Goal: Task Accomplishment & Management: Manage account settings

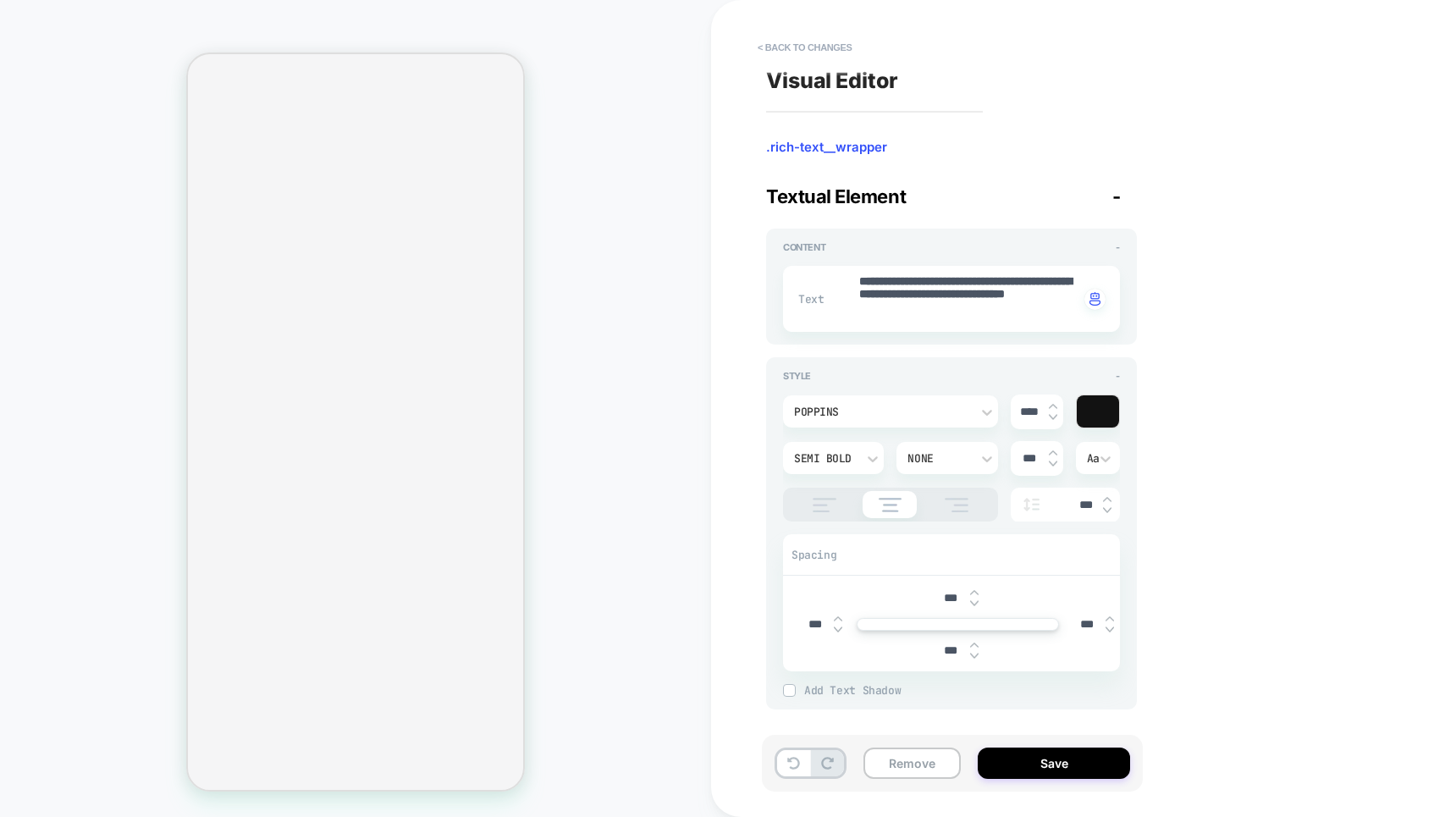
click at [784, 45] on button "< Back to changes" at bounding box center [805, 48] width 112 height 27
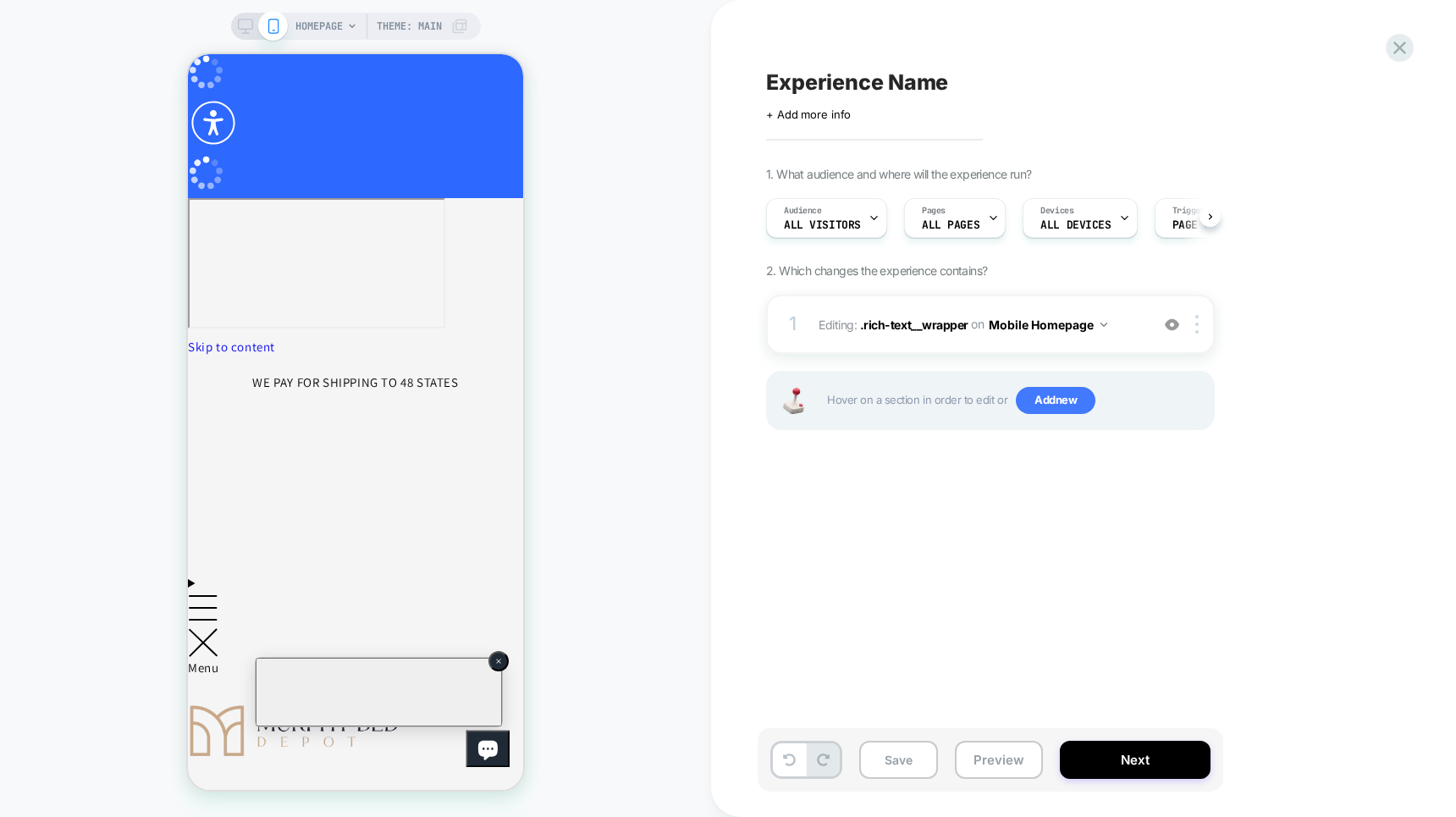
scroll to position [0, 1]
click at [1393, 47] on icon at bounding box center [1400, 48] width 22 height 22
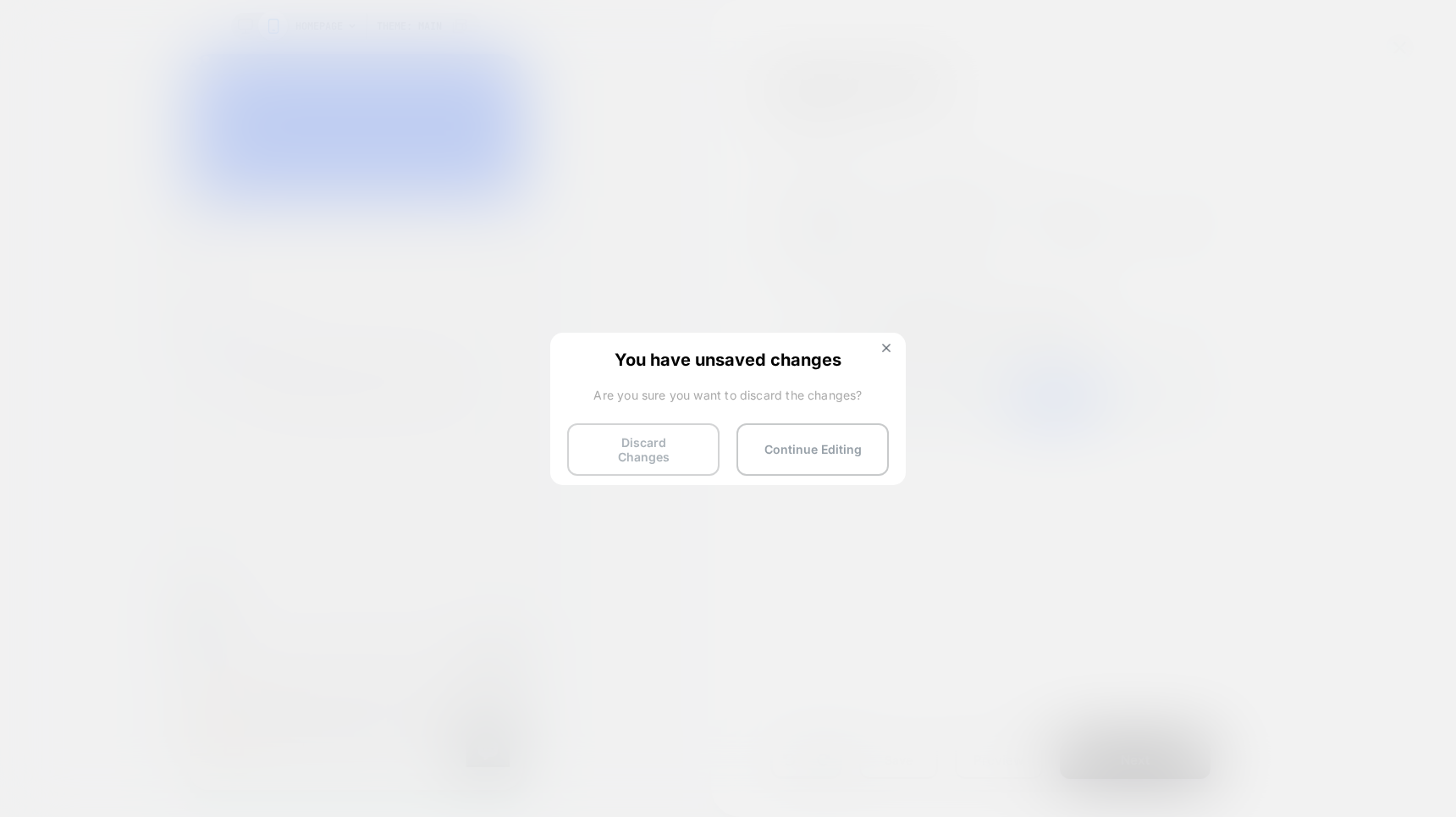
click at [654, 449] on button "Discard Changes" at bounding box center [644, 449] width 152 height 53
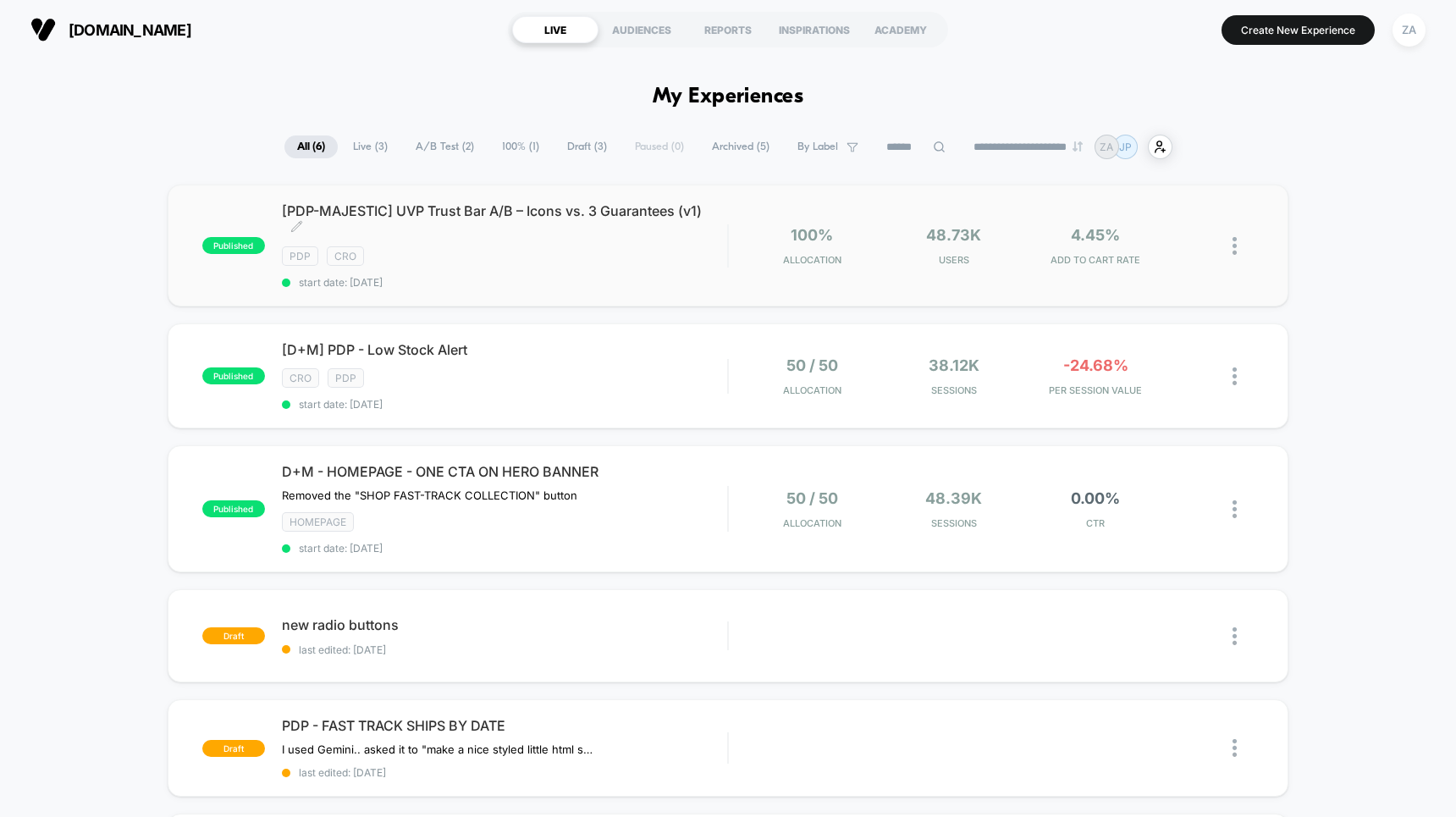
click at [592, 230] on span "[PDP-MAJESTIC] UVP Trust Bar A/B – Icons vs. 3 Guarantees (v1) Click to edit ex…" at bounding box center [504, 220] width 446 height 34
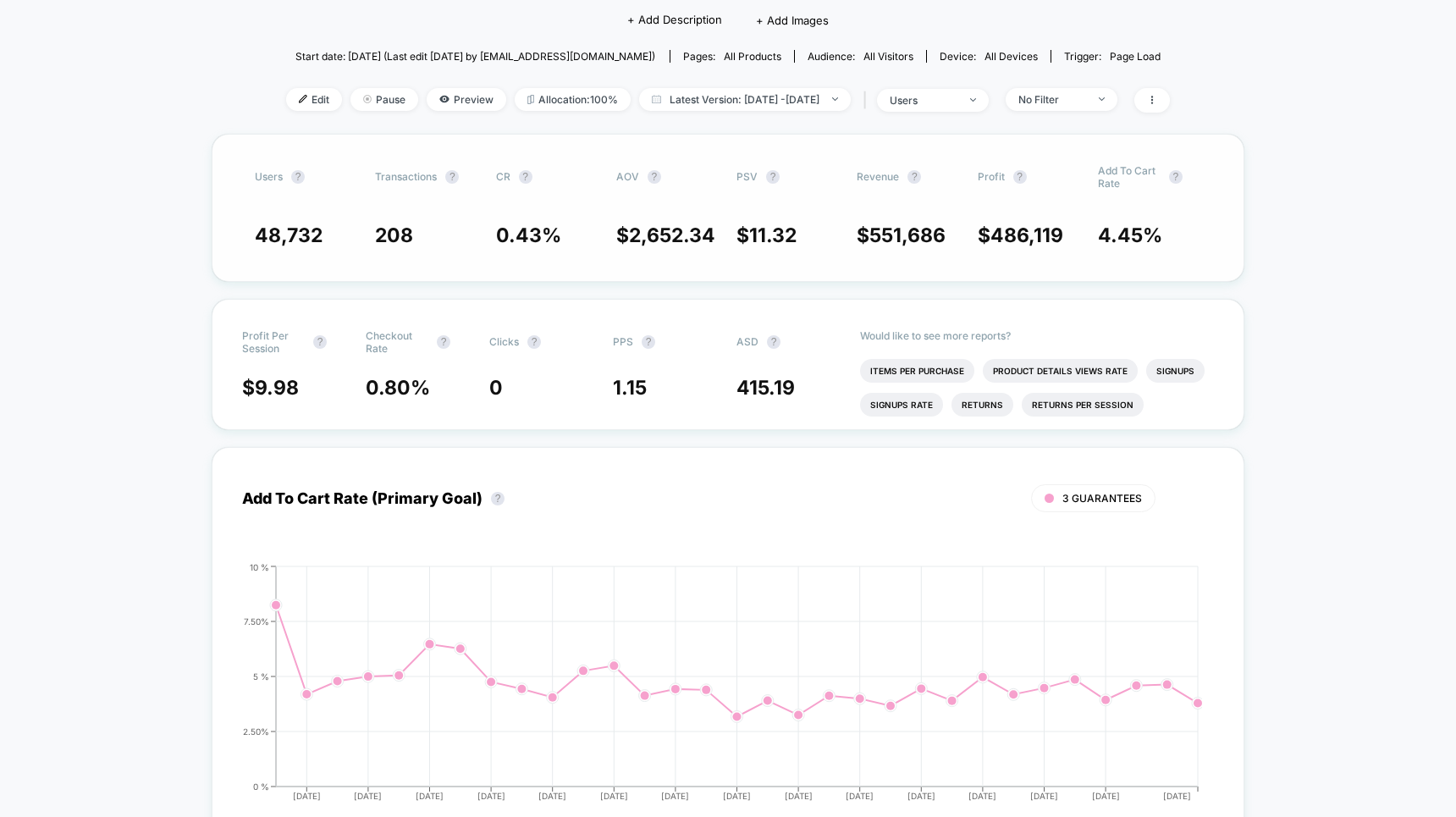
scroll to position [236, 0]
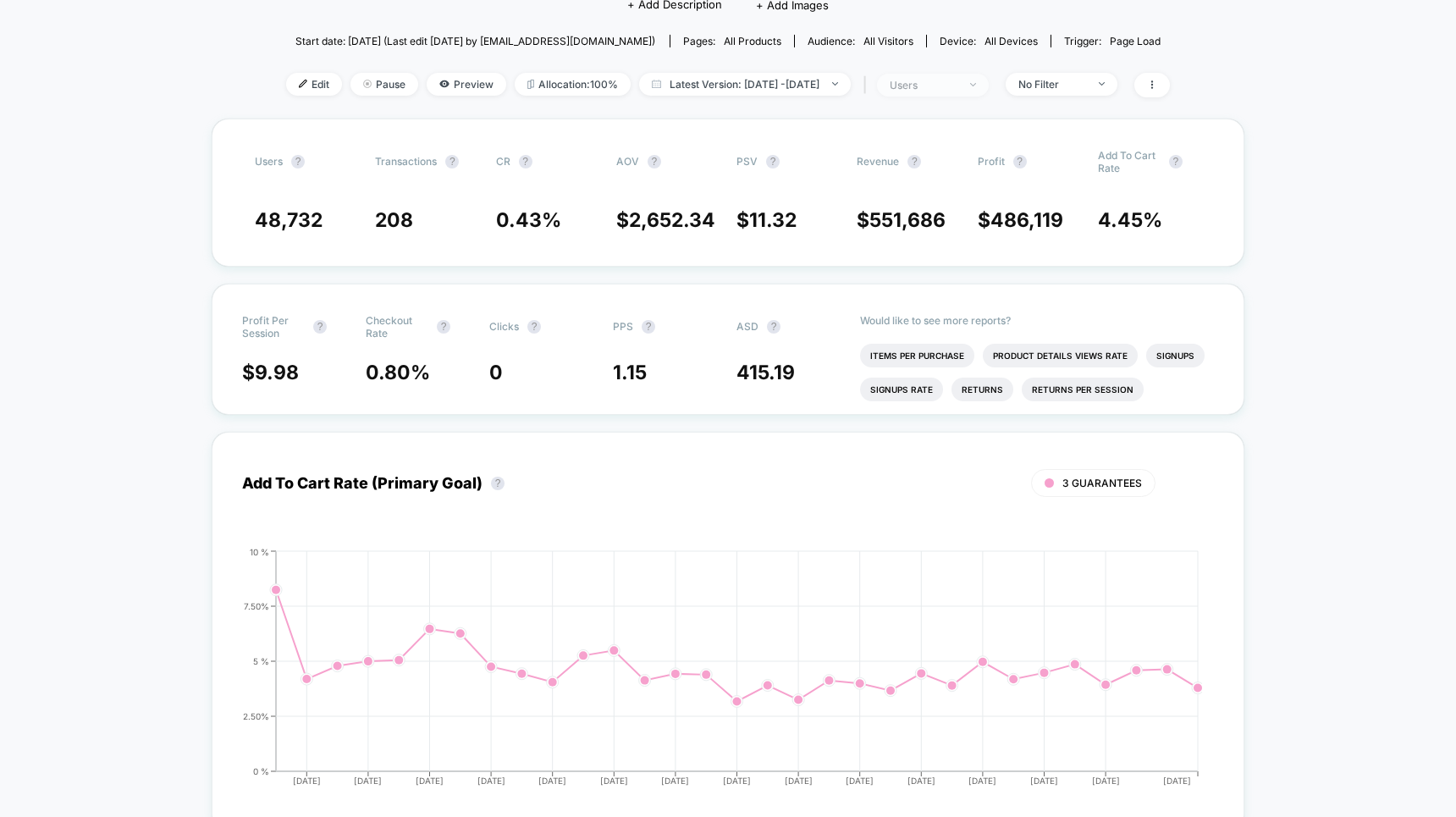
click at [958, 88] on div "users" at bounding box center [923, 85] width 68 height 13
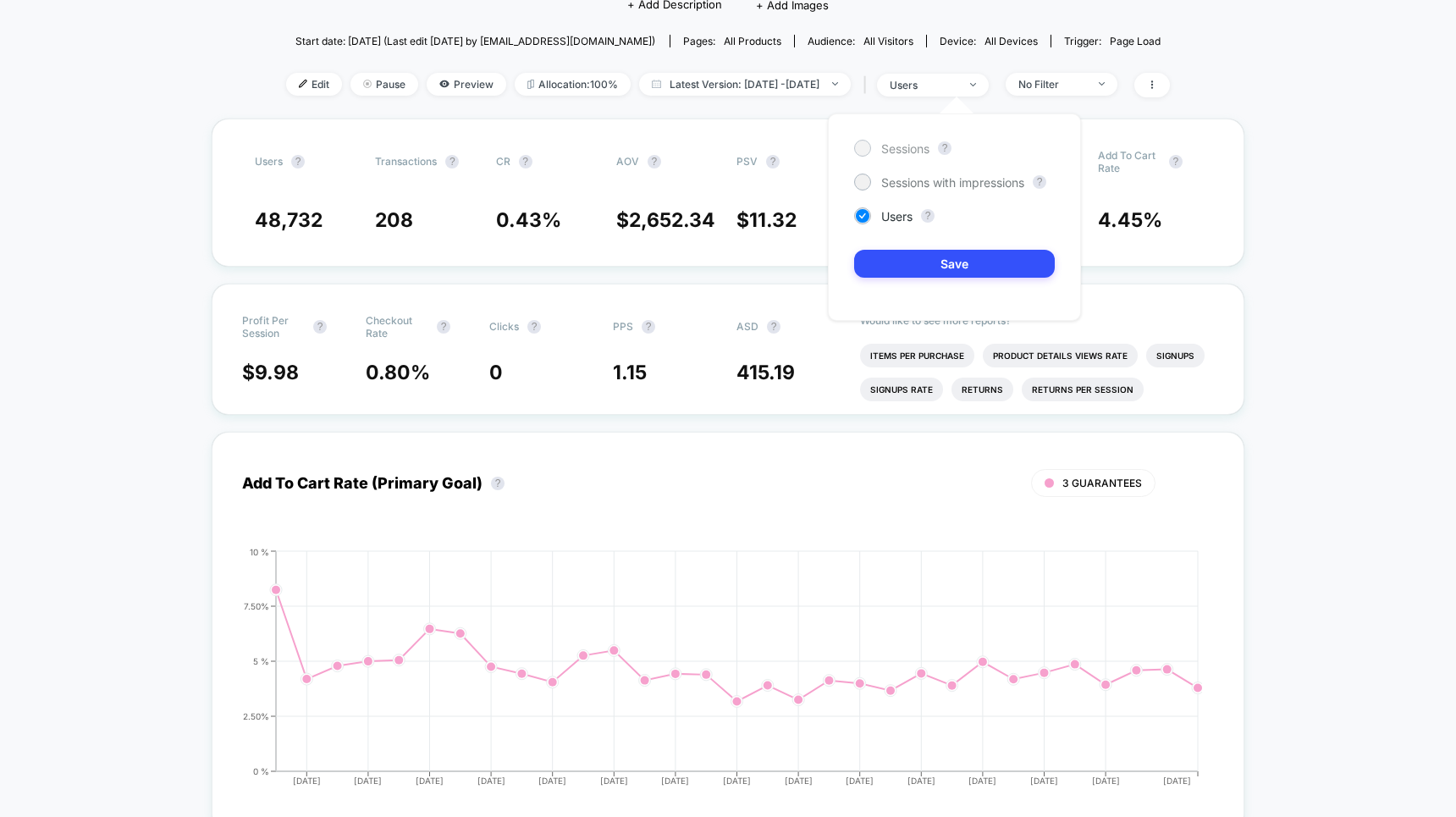
click at [889, 153] on span "Sessions" at bounding box center [906, 149] width 48 height 14
click at [945, 265] on button "Save" at bounding box center [955, 264] width 201 height 28
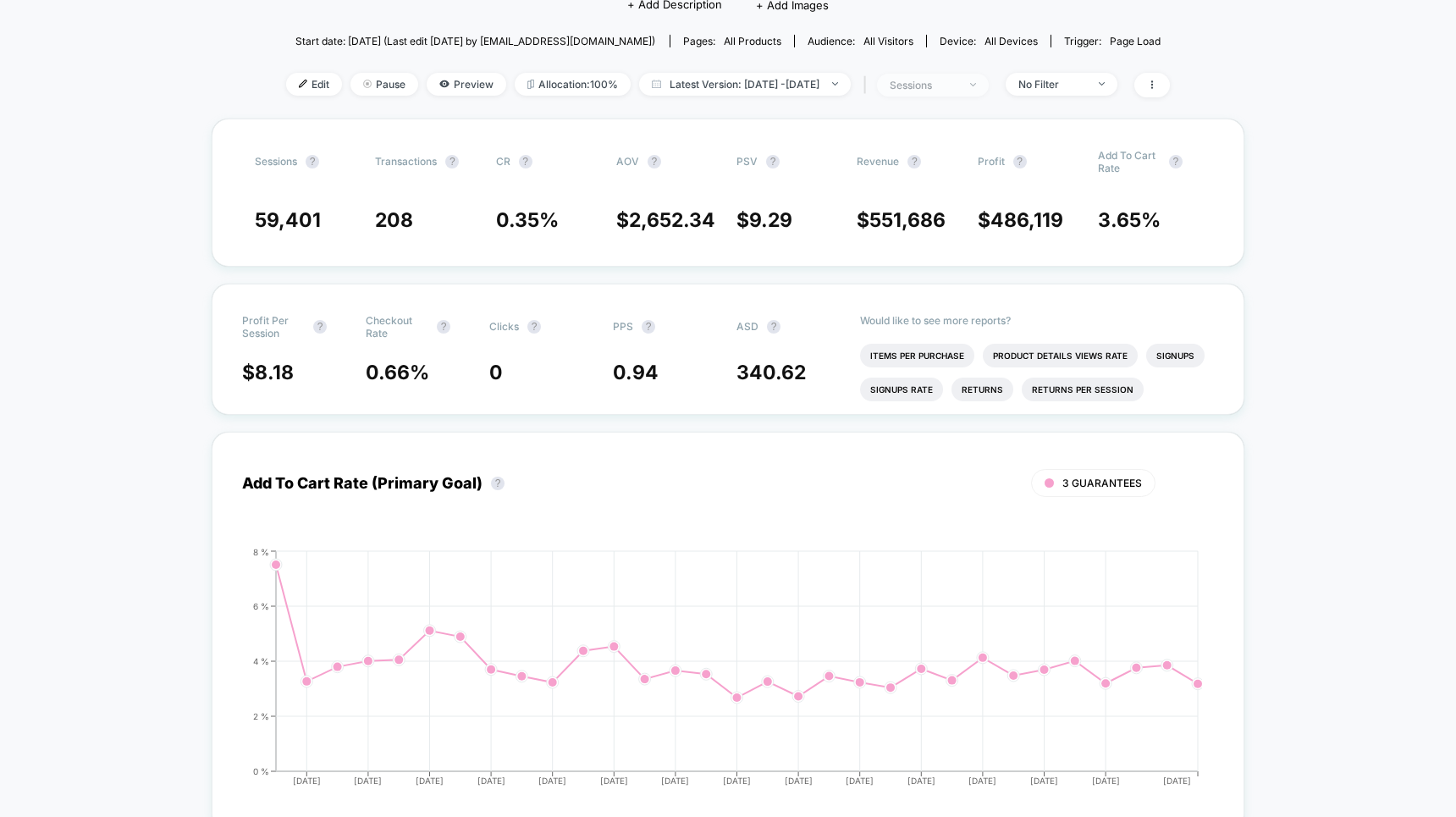
click at [966, 93] on span "sessions" at bounding box center [932, 84] width 112 height 22
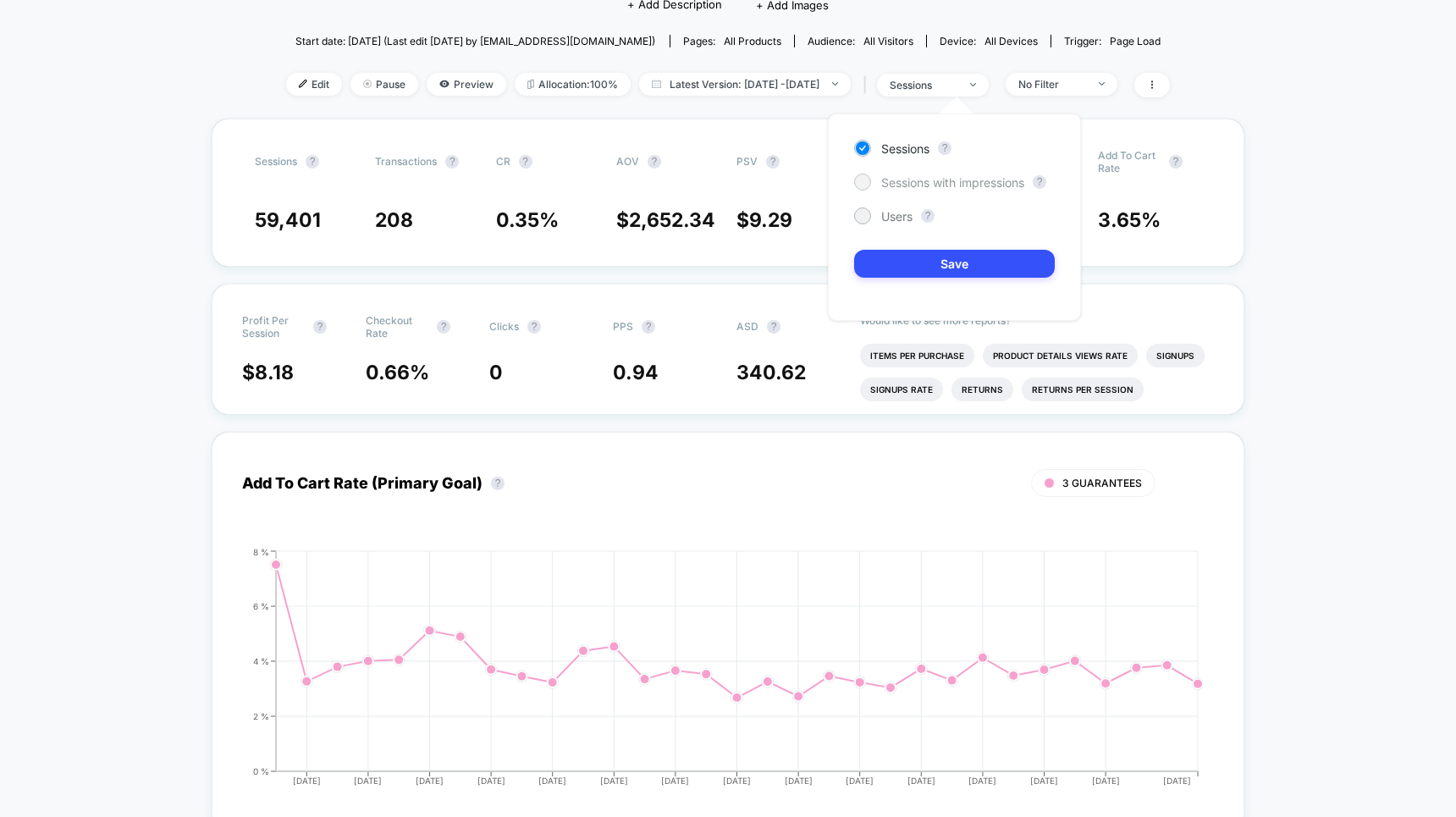
click at [920, 182] on span "Sessions with impressions" at bounding box center [953, 182] width 143 height 14
click at [921, 259] on button "Save" at bounding box center [955, 264] width 201 height 28
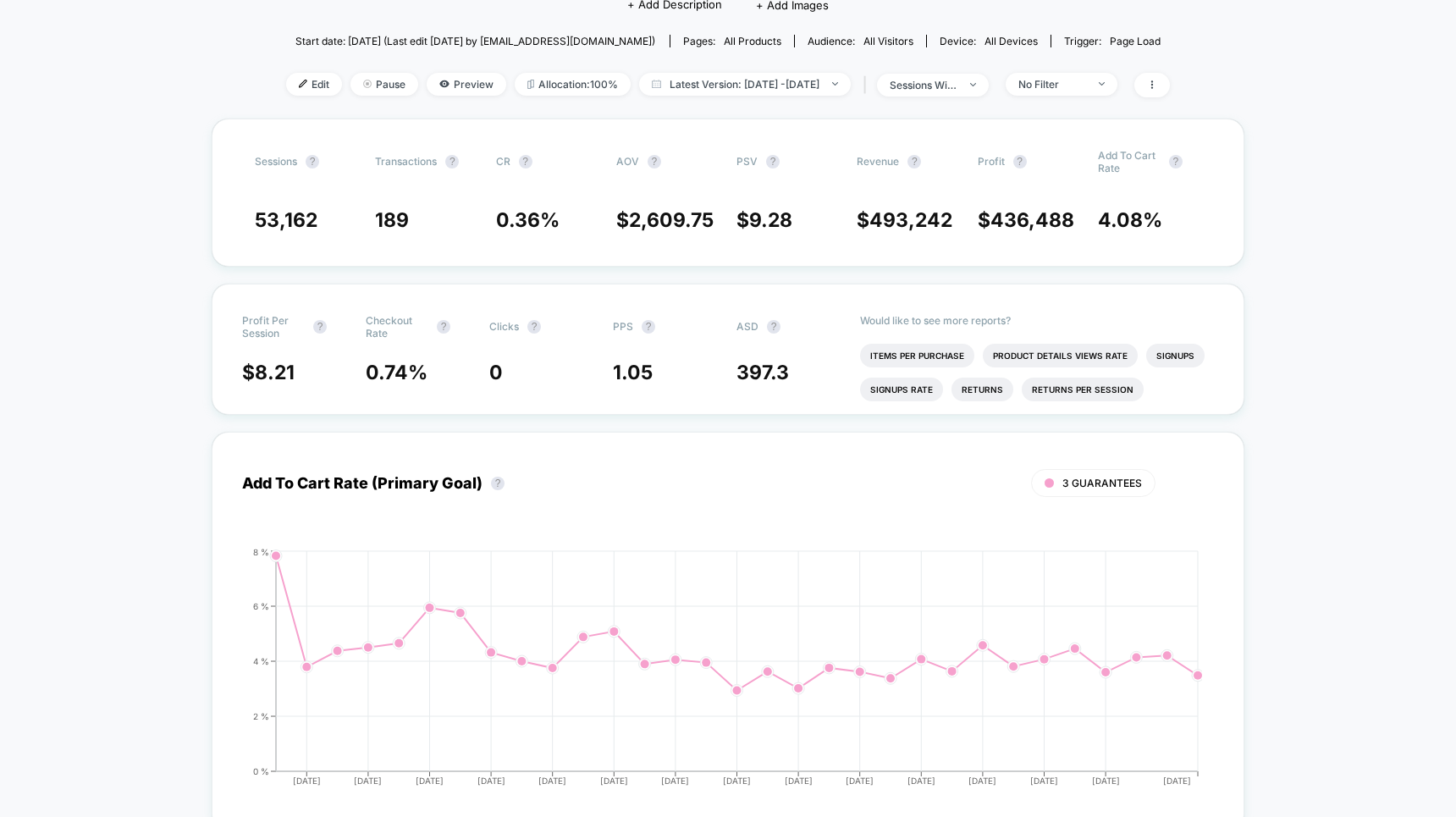
click at [975, 95] on div "| sessions with impression" at bounding box center [923, 84] width 129 height 24
click at [958, 87] on div "sessions with impression" at bounding box center [923, 85] width 68 height 13
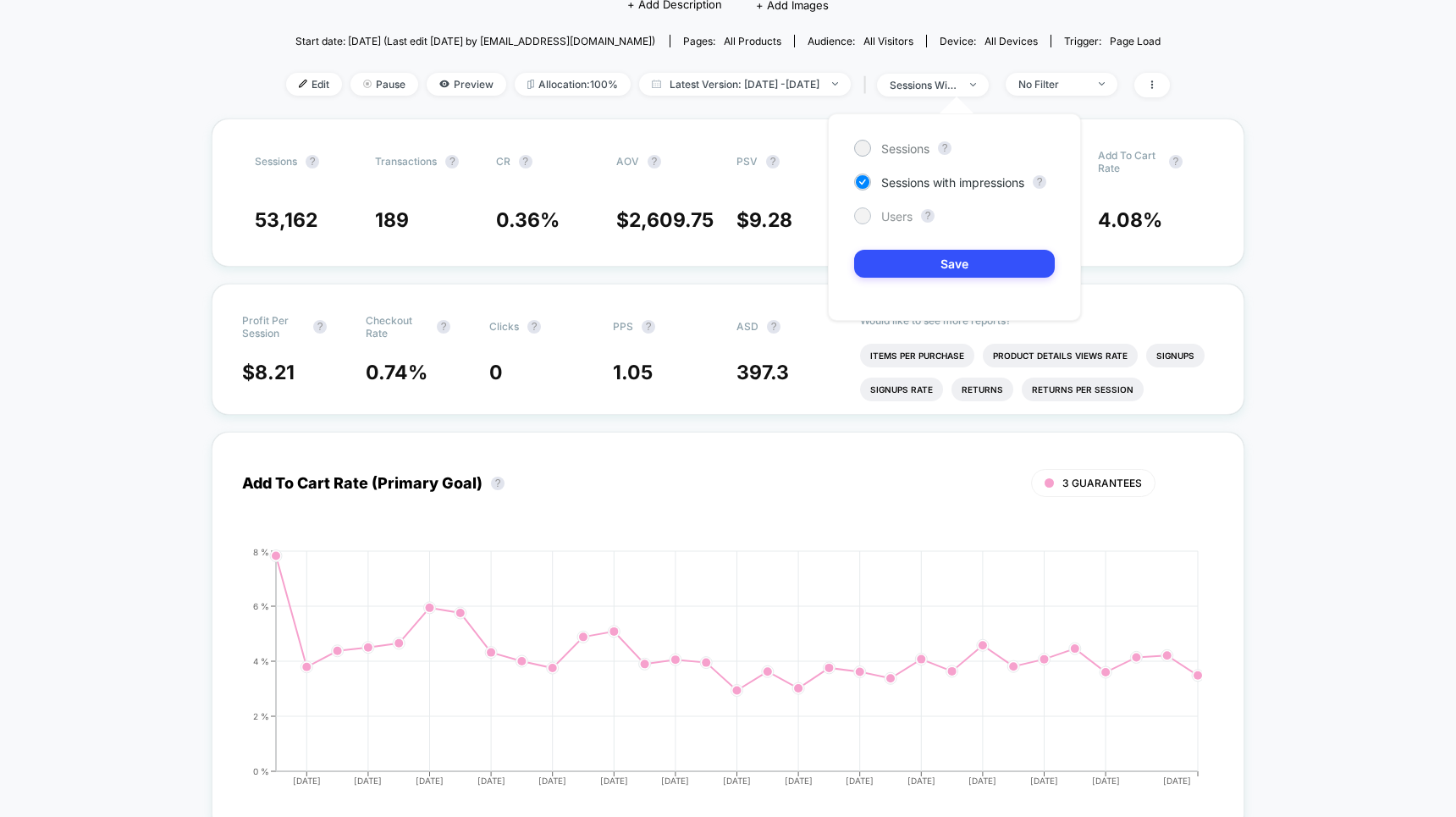
click at [890, 209] on span "Users" at bounding box center [897, 216] width 31 height 14
click at [904, 269] on button "Save" at bounding box center [955, 264] width 201 height 28
